Goal: Task Accomplishment & Management: Use online tool/utility

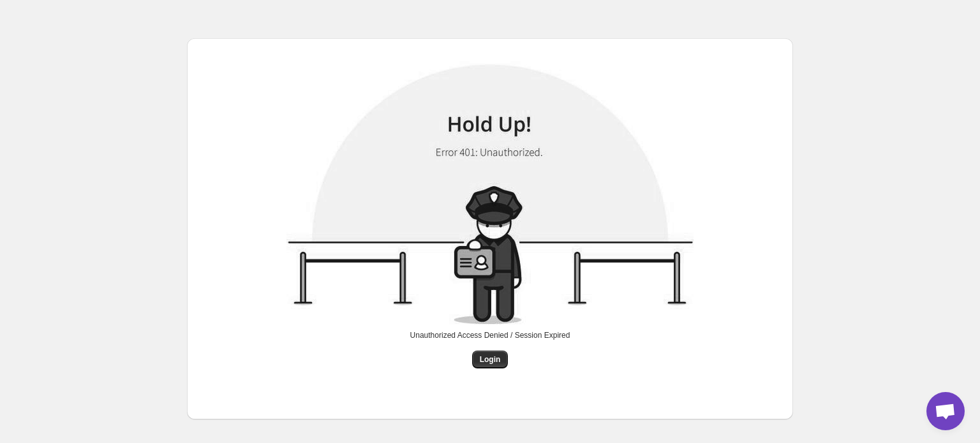
click at [508, 355] on div "Unauthorized Access Denied / Session Expired Login" at bounding box center [490, 349] width 160 height 38
click at [498, 361] on span "Login" at bounding box center [490, 360] width 21 height 10
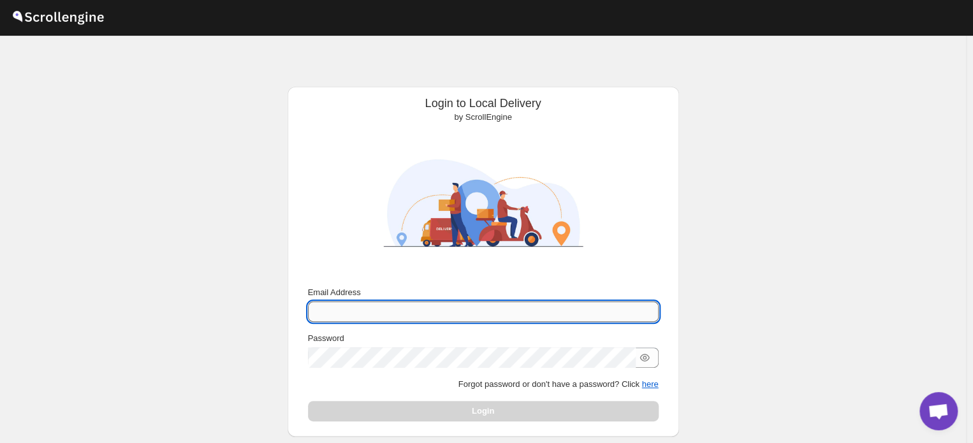
click at [376, 309] on input "Email Address" at bounding box center [483, 312] width 351 height 20
paste input "[EMAIL_ADDRESS][DOMAIN_NAME]"
type input "[EMAIL_ADDRESS][DOMAIN_NAME]"
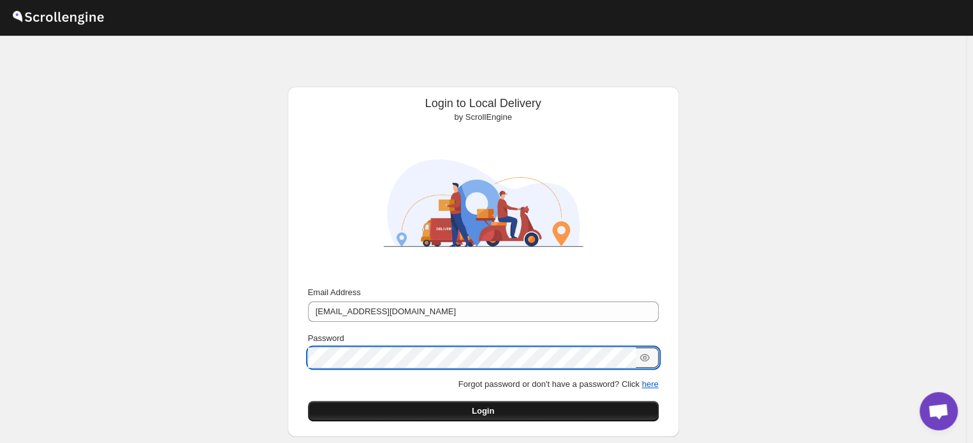
click at [454, 408] on button "Login" at bounding box center [483, 411] width 351 height 20
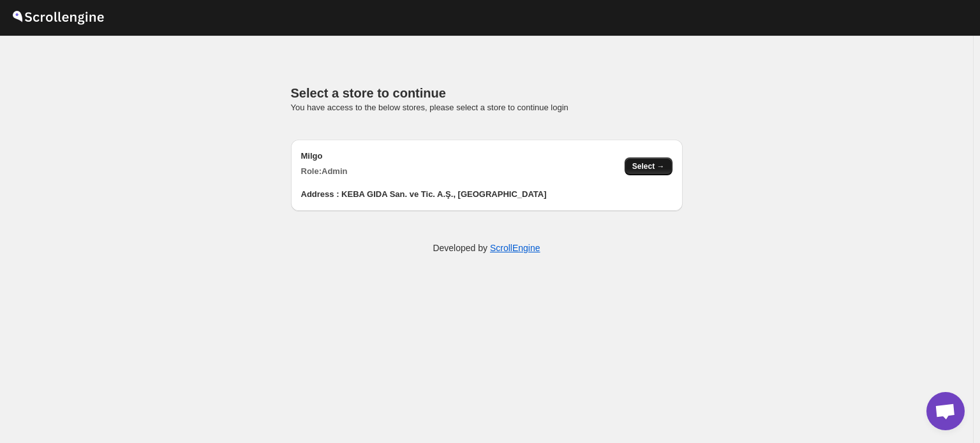
click at [658, 169] on span "Select →" at bounding box center [648, 166] width 33 height 10
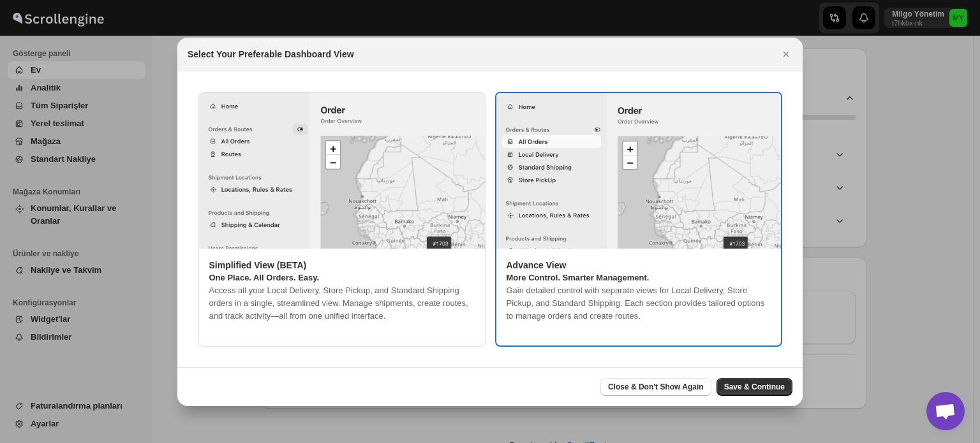
click at [543, 152] on img ":r1h:" at bounding box center [638, 171] width 284 height 156
click at [859, 328] on div at bounding box center [490, 221] width 980 height 443
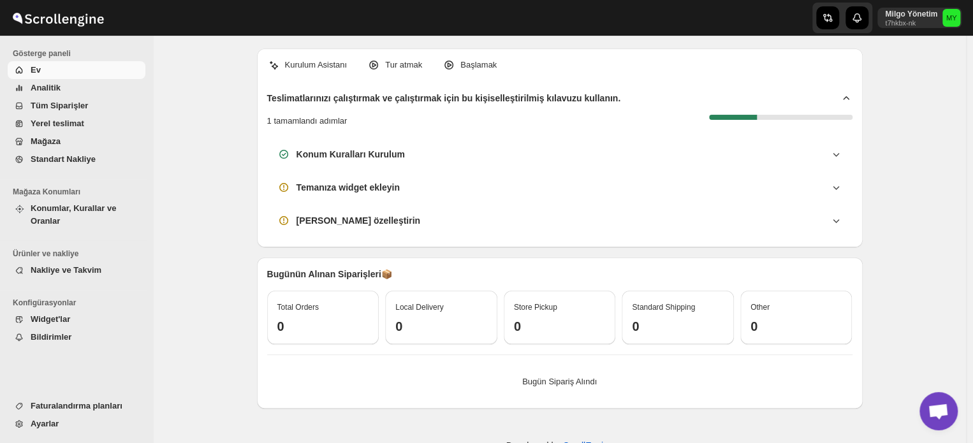
click at [76, 123] on span "Yerel teslimat" at bounding box center [58, 124] width 54 height 10
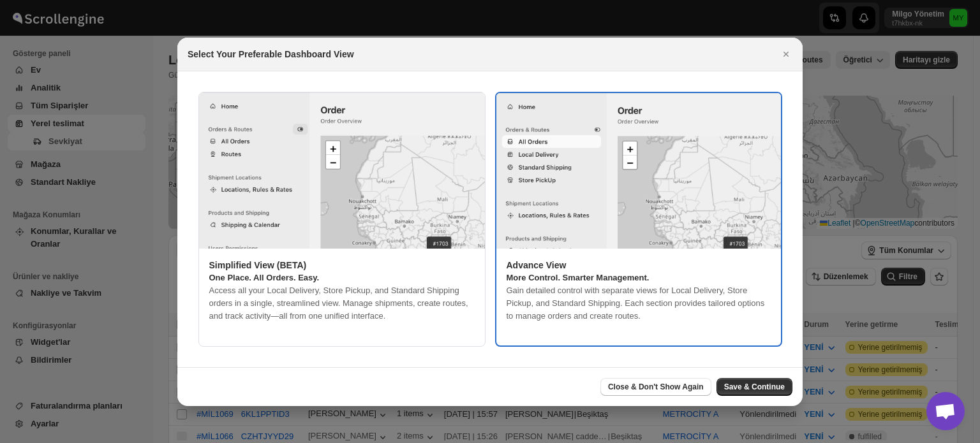
click at [534, 151] on img ":r3d:" at bounding box center [638, 171] width 284 height 156
click at [656, 385] on span "Close & Don't Show Again" at bounding box center [656, 387] width 96 height 10
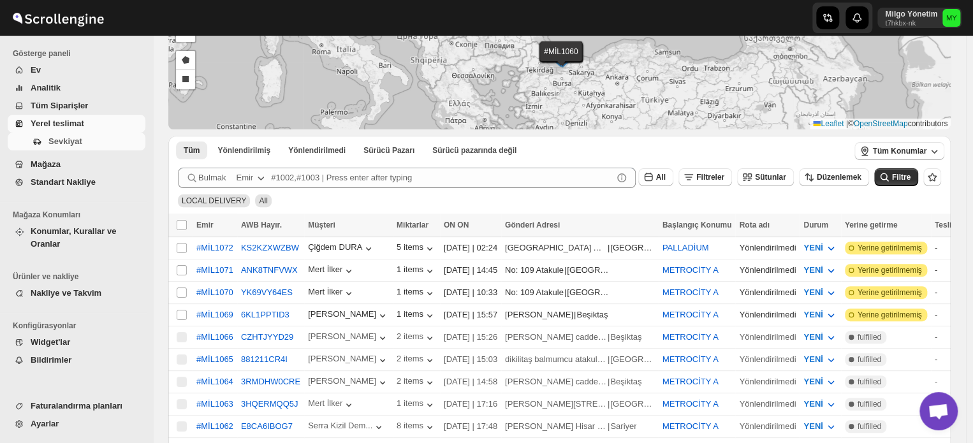
scroll to position [169, 0]
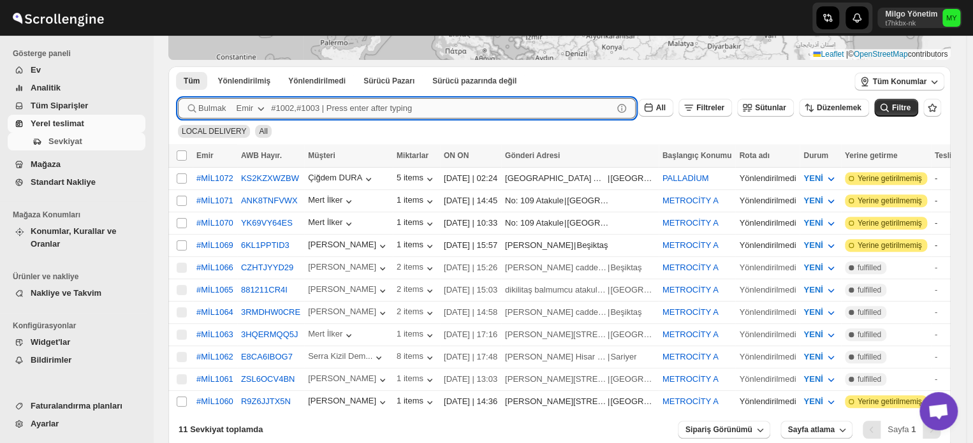
click at [557, 107] on input "text" at bounding box center [442, 108] width 342 height 20
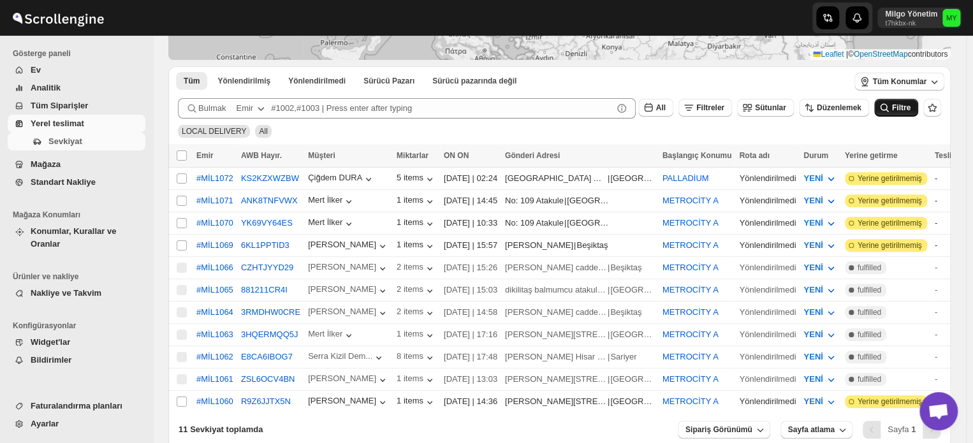
click at [911, 108] on span "Filtre" at bounding box center [901, 107] width 18 height 9
click at [941, 78] on icon "button" at bounding box center [934, 81] width 13 height 13
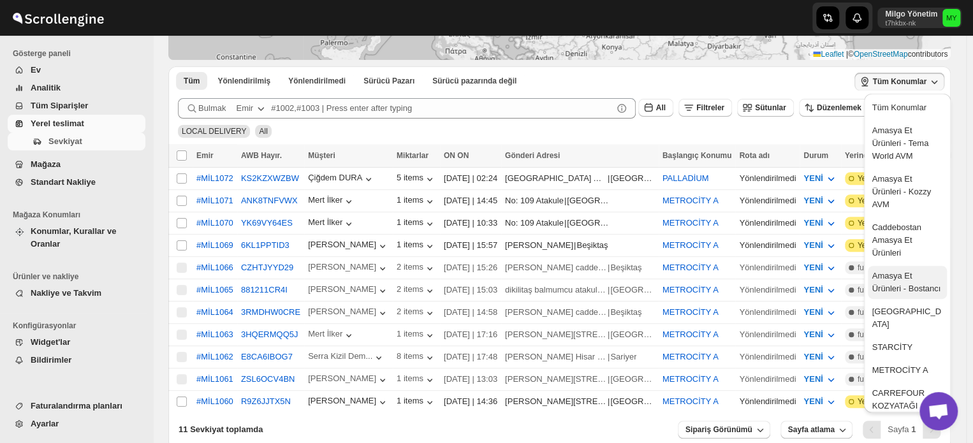
click at [902, 285] on div "Amasya Et Ürünleri - Bostancı" at bounding box center [907, 283] width 71 height 26
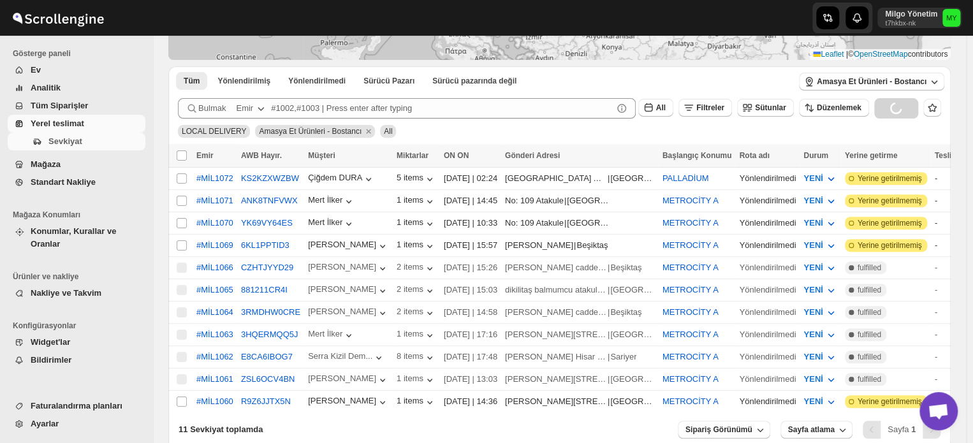
scroll to position [66, 0]
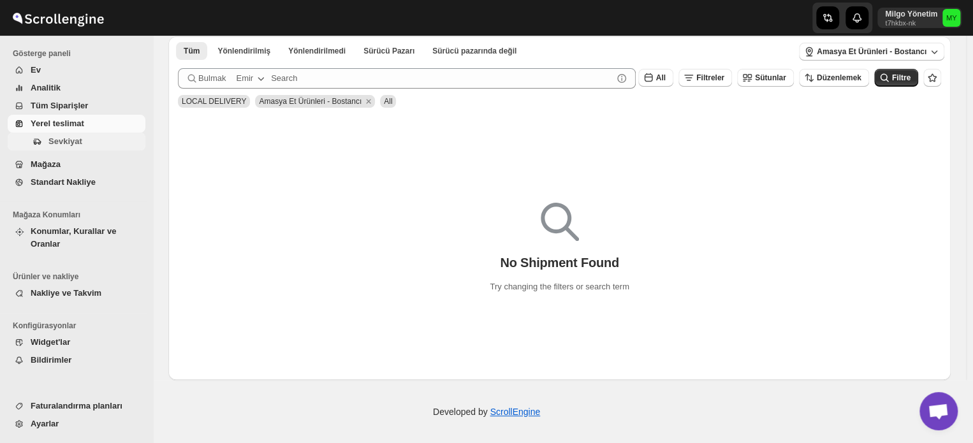
click at [55, 143] on span "Sevkiyat" at bounding box center [65, 141] width 34 height 10
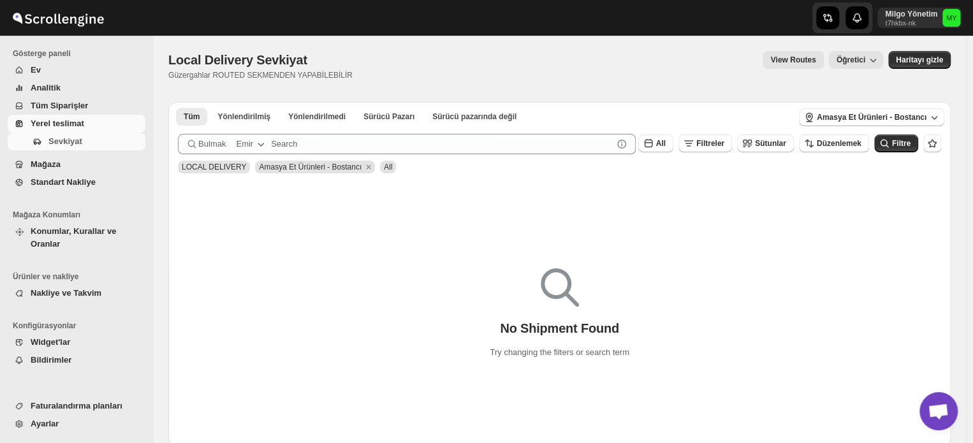
click at [52, 122] on span "Yerel teslimat" at bounding box center [58, 124] width 54 height 10
click at [384, 167] on span "All" at bounding box center [388, 167] width 8 height 9
click at [910, 140] on span "Filtre" at bounding box center [901, 143] width 18 height 9
click at [82, 119] on span "Yerel teslimat" at bounding box center [58, 124] width 54 height 10
click at [917, 117] on span "Amasya Et Ürünleri - Bostancı" at bounding box center [872, 117] width 110 height 10
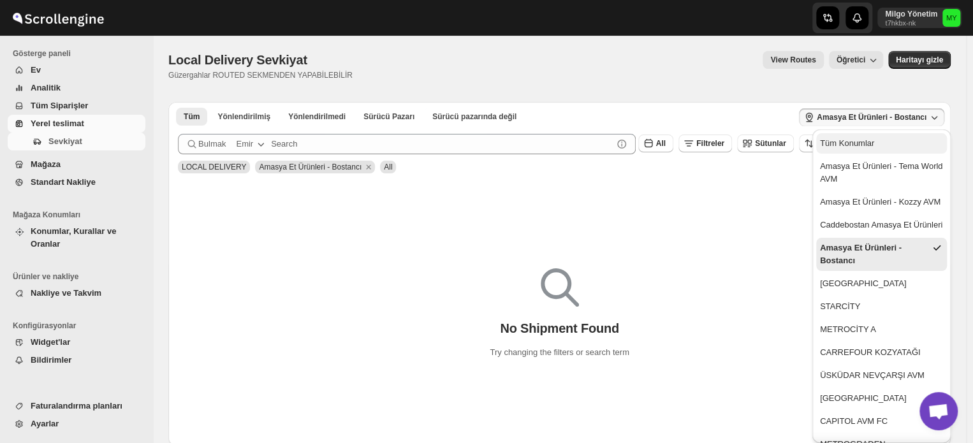
click at [866, 140] on div "Tüm Konumlar" at bounding box center [847, 143] width 54 height 13
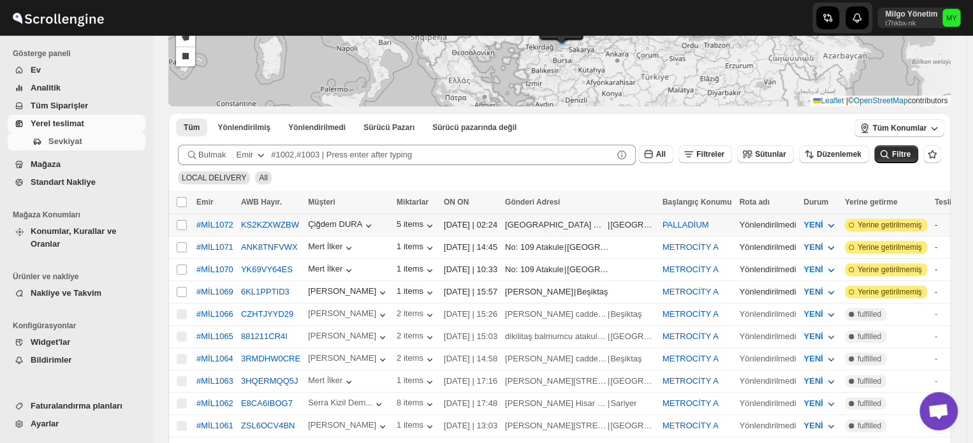
scroll to position [105, 0]
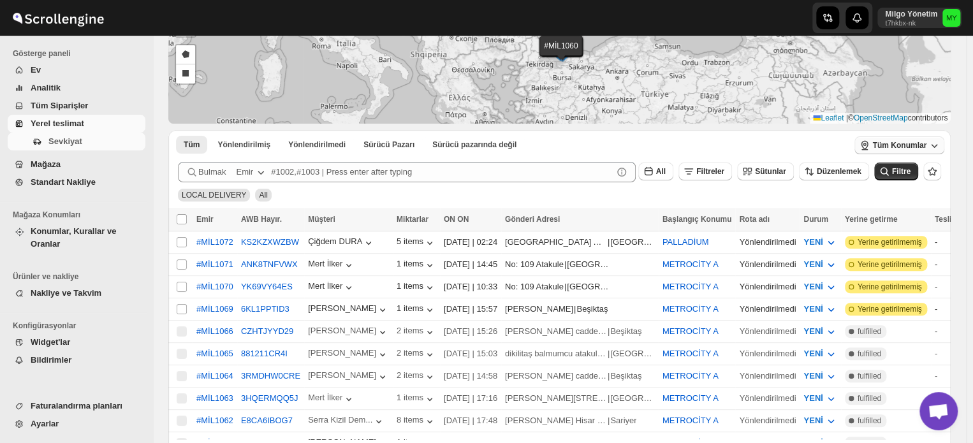
click at [921, 145] on span "Tüm Konumlar" at bounding box center [899, 145] width 54 height 10
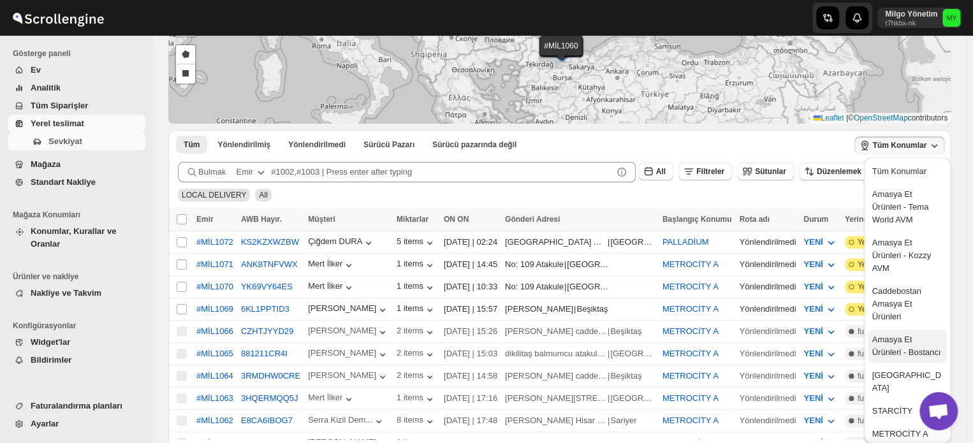
click at [916, 353] on div "Amasya Et Ürünleri - Bostancı" at bounding box center [907, 347] width 71 height 26
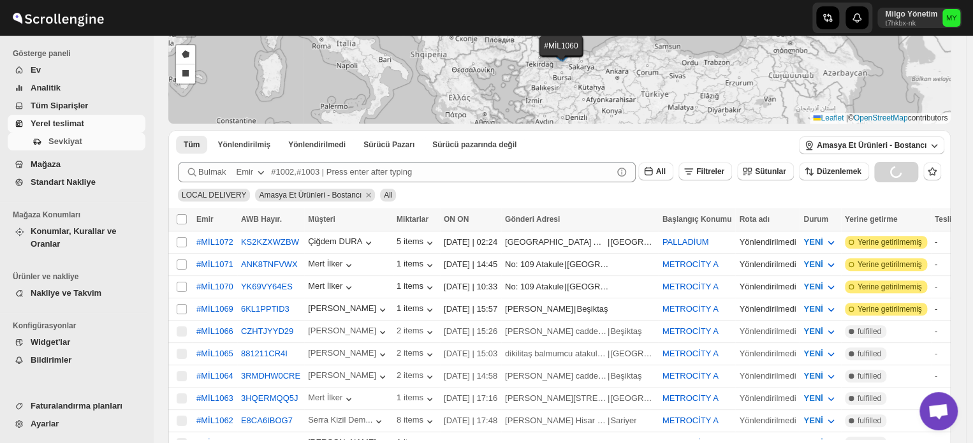
scroll to position [66, 0]
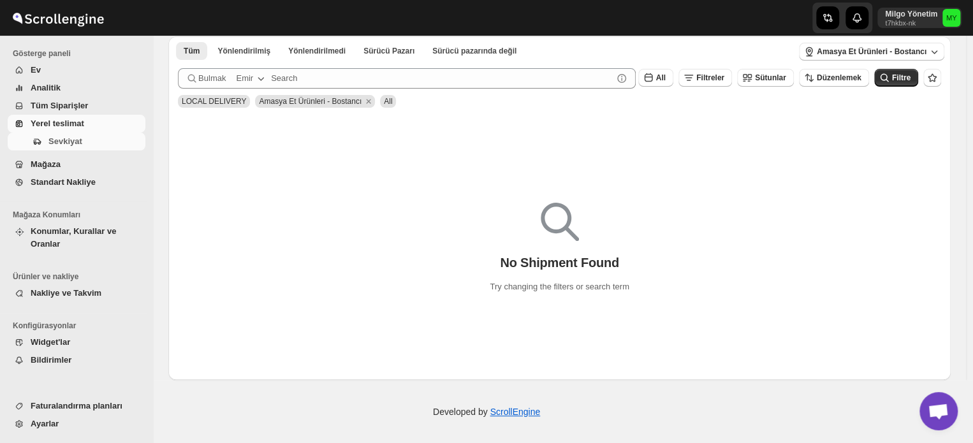
click at [223, 107] on span "LOCAL DELIVERY" at bounding box center [214, 101] width 64 height 13
click at [227, 97] on span "LOCAL DELIVERY" at bounding box center [214, 101] width 64 height 9
drag, startPoint x: 91, startPoint y: 1, endPoint x: 654, endPoint y: 168, distance: 587.4
click at [650, 167] on div "No Shipment Found Try changing the filters or search term" at bounding box center [559, 247] width 783 height 266
drag, startPoint x: 84, startPoint y: 0, endPoint x: 755, endPoint y: 135, distance: 685.0
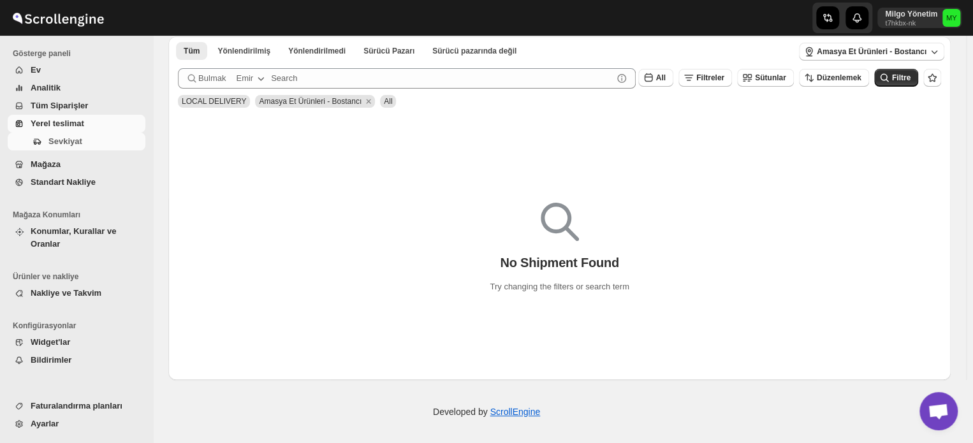
click at [755, 135] on div "No Shipment Found Try changing the filters or search term" at bounding box center [559, 247] width 783 height 266
click at [771, 202] on div "No Shipment Found Try changing the filters or search term" at bounding box center [559, 243] width 783 height 101
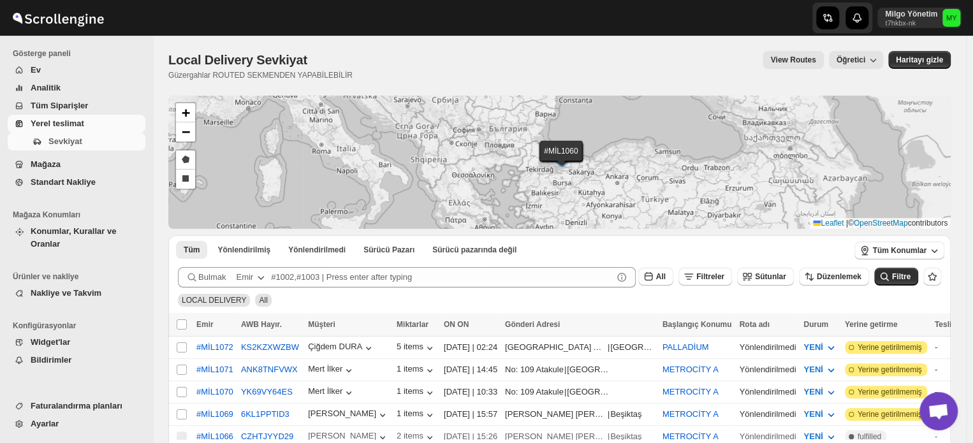
click at [61, 120] on span "Yerel teslimat" at bounding box center [58, 124] width 54 height 10
click at [61, 108] on span "Tüm Siparişler" at bounding box center [59, 106] width 57 height 10
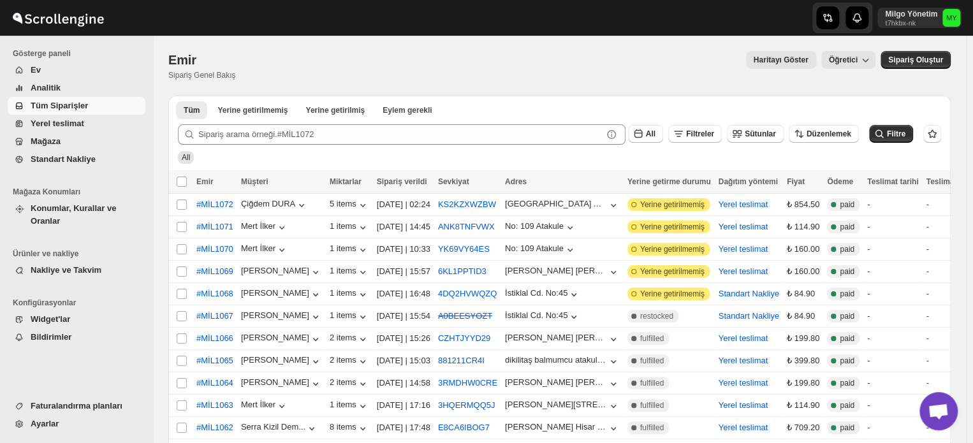
click at [52, 122] on span "Yerel teslimat" at bounding box center [58, 124] width 54 height 10
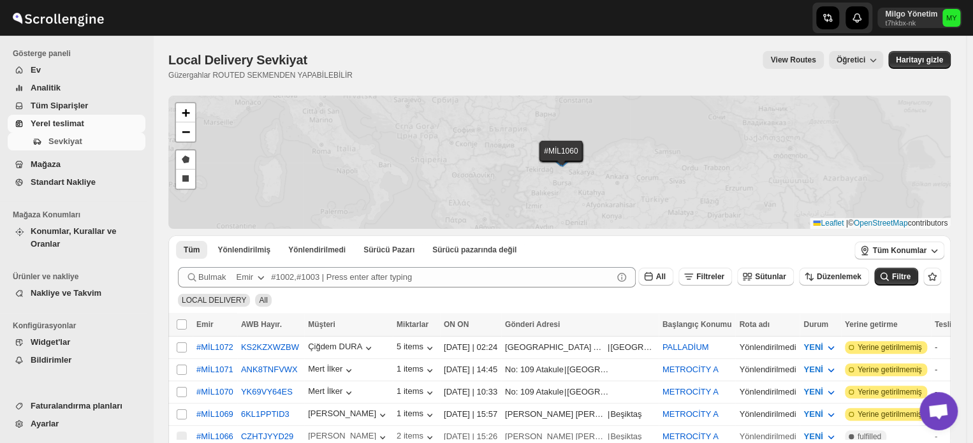
click at [55, 110] on span "Tüm Siparişler" at bounding box center [59, 106] width 57 height 10
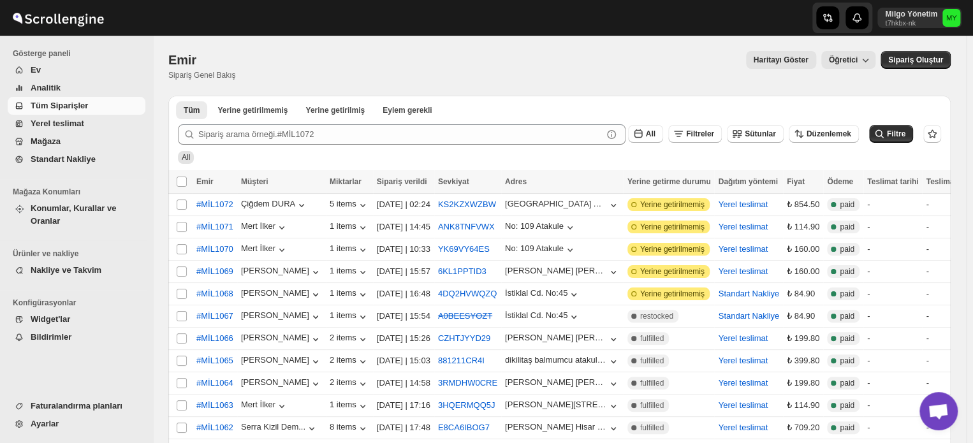
click at [75, 122] on span "Yerel teslimat" at bounding box center [58, 124] width 54 height 10
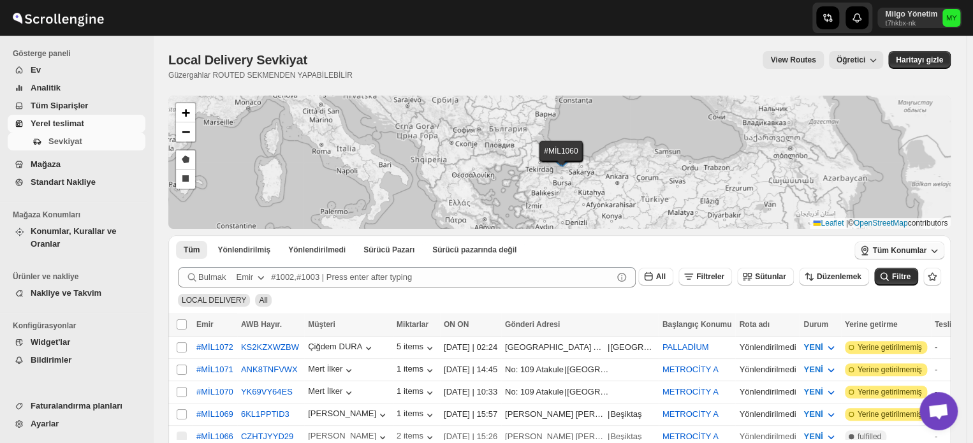
click at [941, 249] on icon "button" at bounding box center [934, 250] width 13 height 13
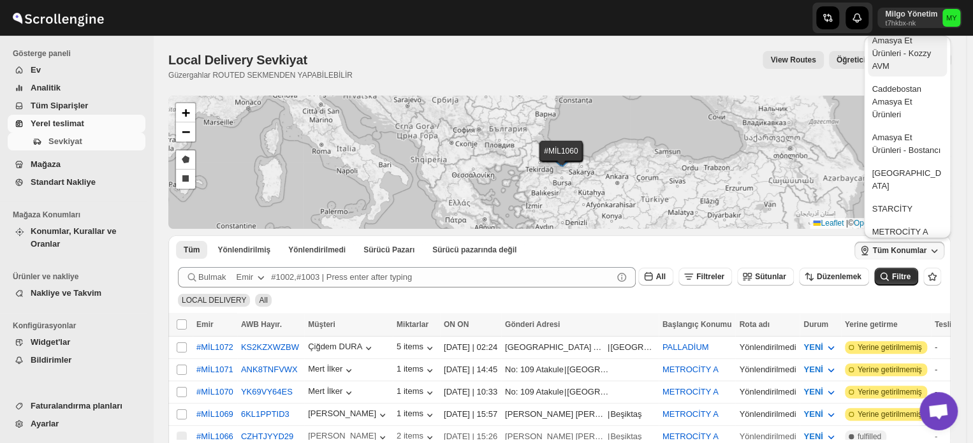
scroll to position [128, 0]
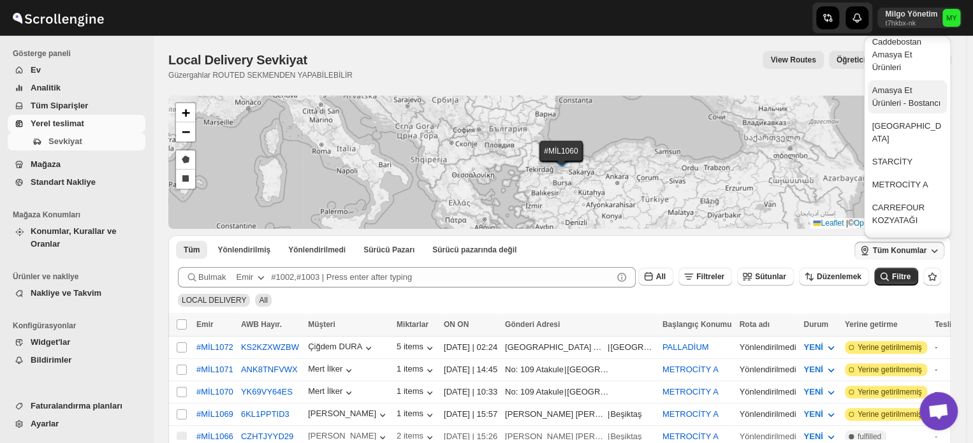
click at [911, 101] on div "Amasya Et Ürünleri - Bostancı" at bounding box center [907, 97] width 71 height 26
